Goal: Use online tool/utility: Utilize a website feature to perform a specific function

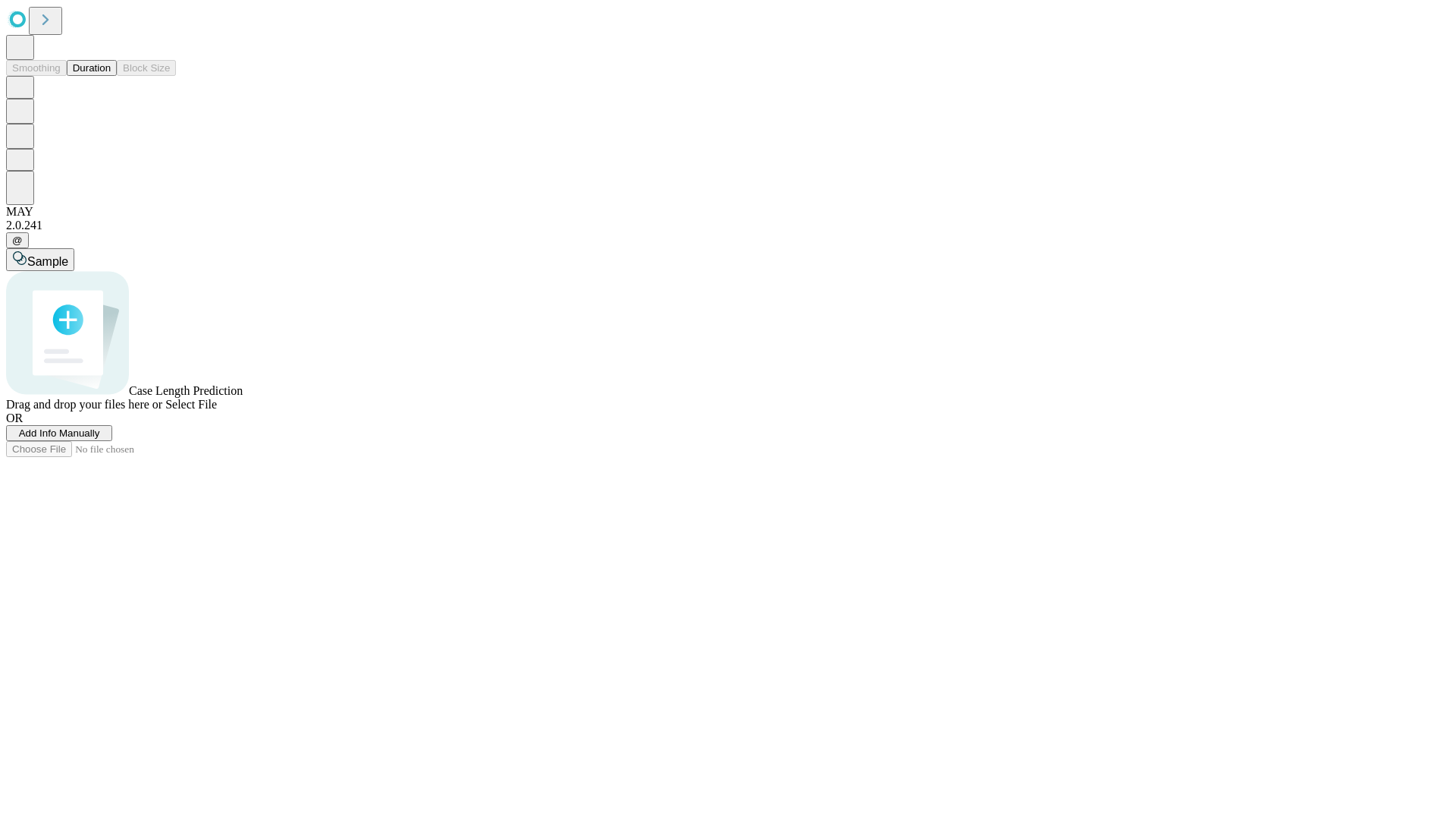
click at [100, 439] on span "Add Info Manually" at bounding box center [59, 434] width 81 height 12
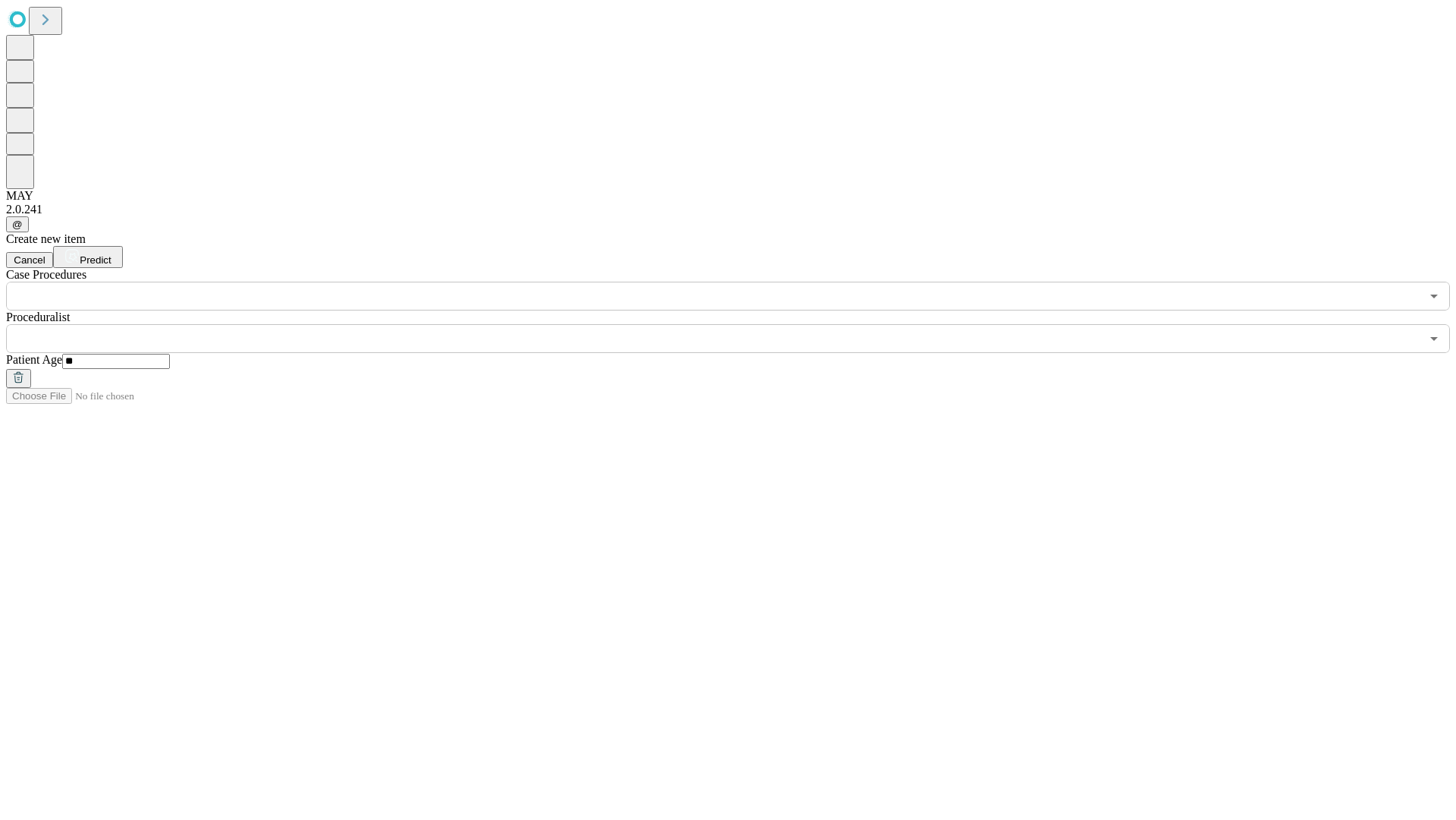
type input "**"
click at [739, 324] on input "text" at bounding box center [713, 338] width 1415 height 29
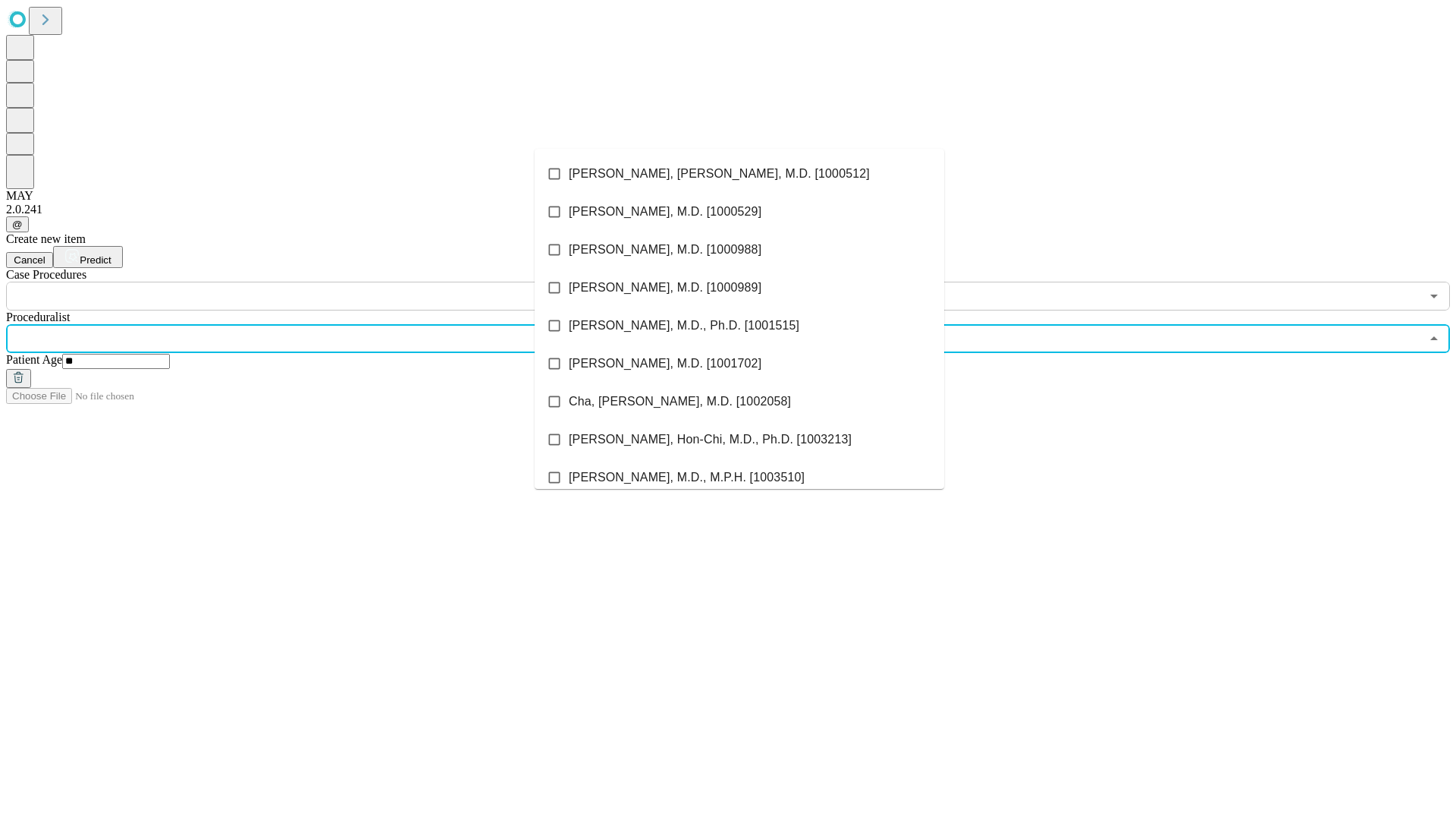
click at [740, 173] on li "[PERSON_NAME], [PERSON_NAME], M.D. [1000512]" at bounding box center [740, 173] width 410 height 38
click at [318, 282] on input "text" at bounding box center [713, 296] width 1415 height 29
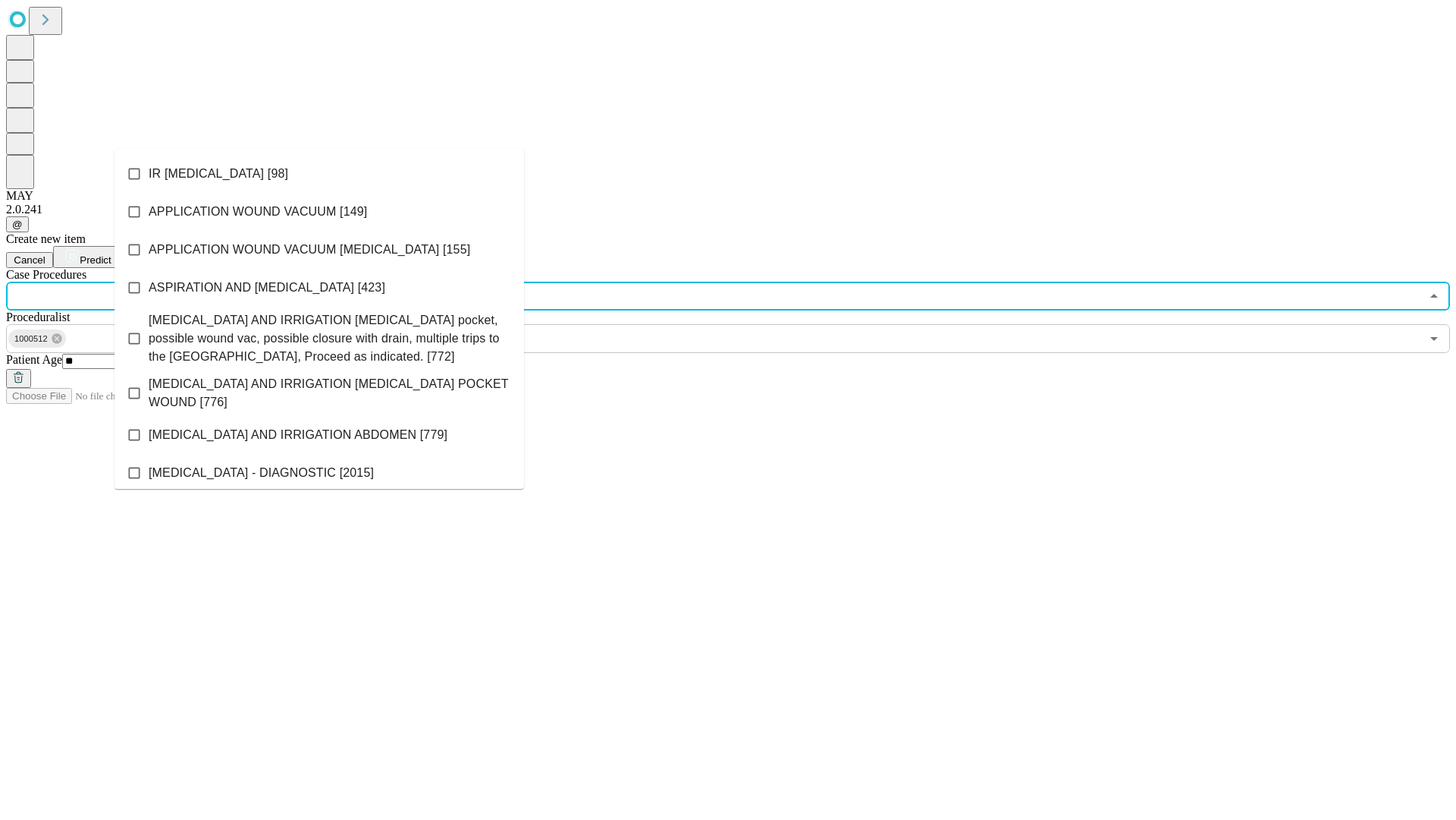
click at [319, 173] on li "IR [MEDICAL_DATA] [98]" at bounding box center [319, 173] width 410 height 38
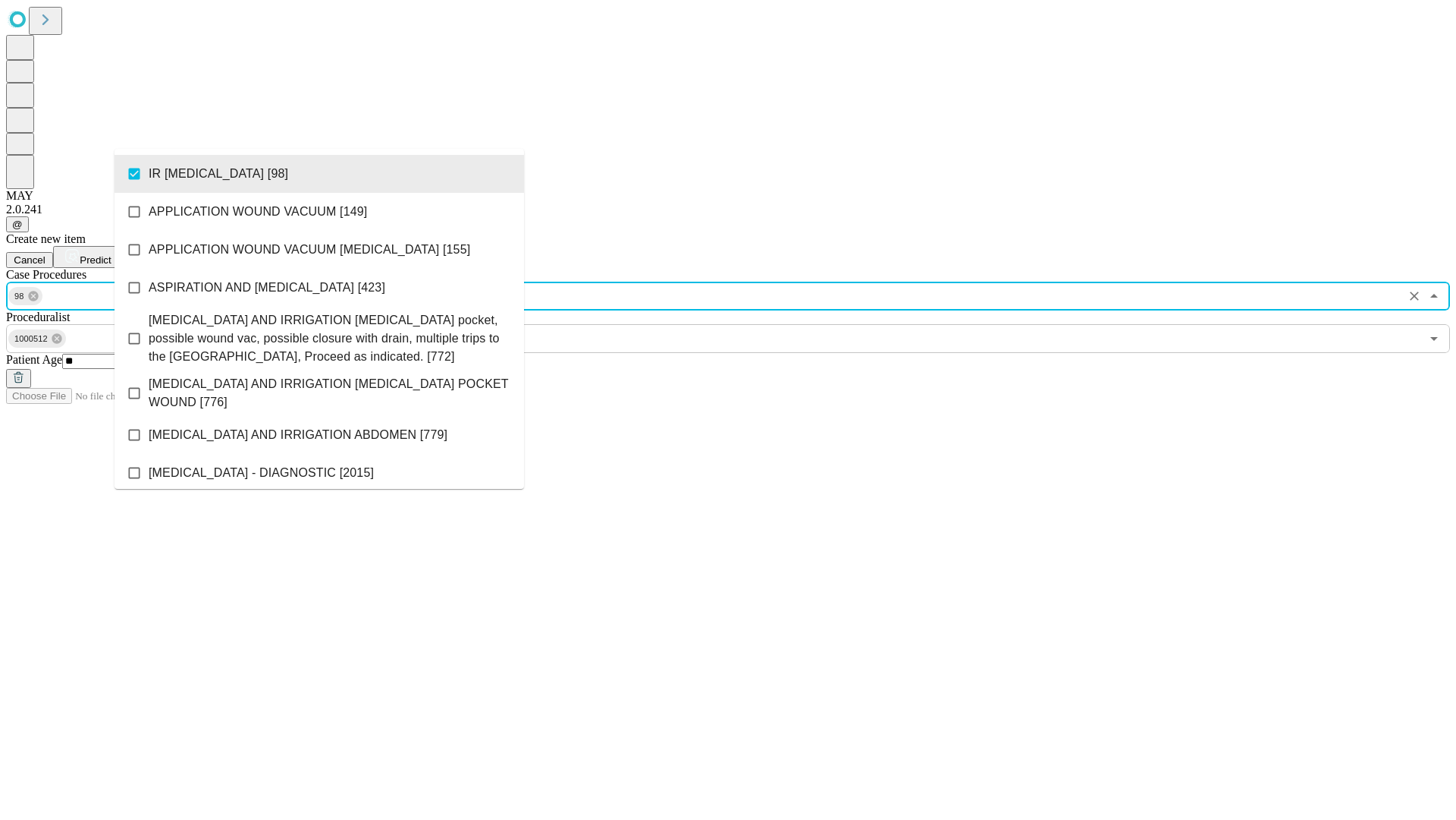
click at [110, 254] on span "Predict" at bounding box center [96, 260] width 32 height 12
